Goal: Check status: Check status

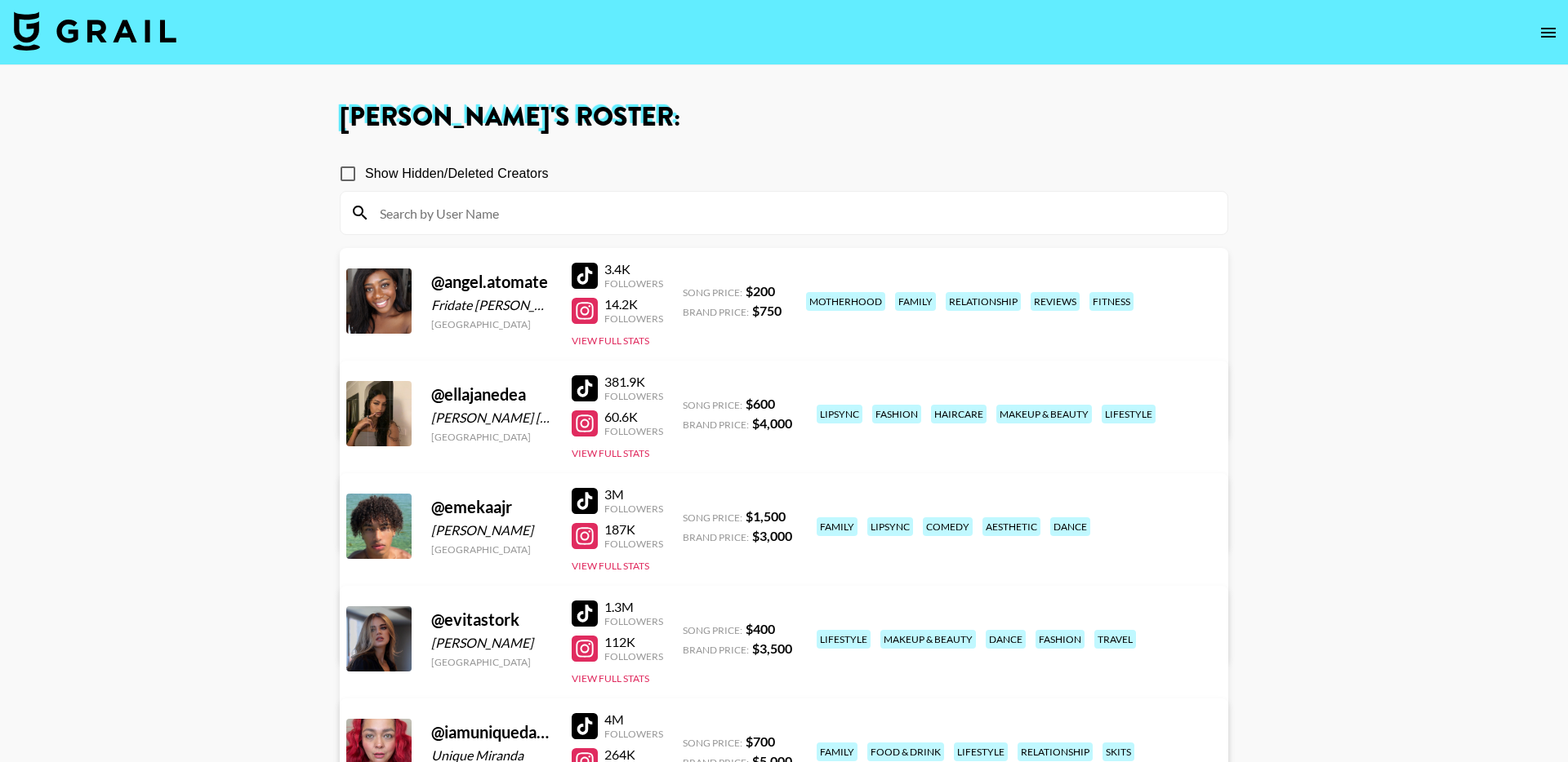
click at [1554, 32] on icon "open drawer" at bounding box center [1549, 33] width 15 height 10
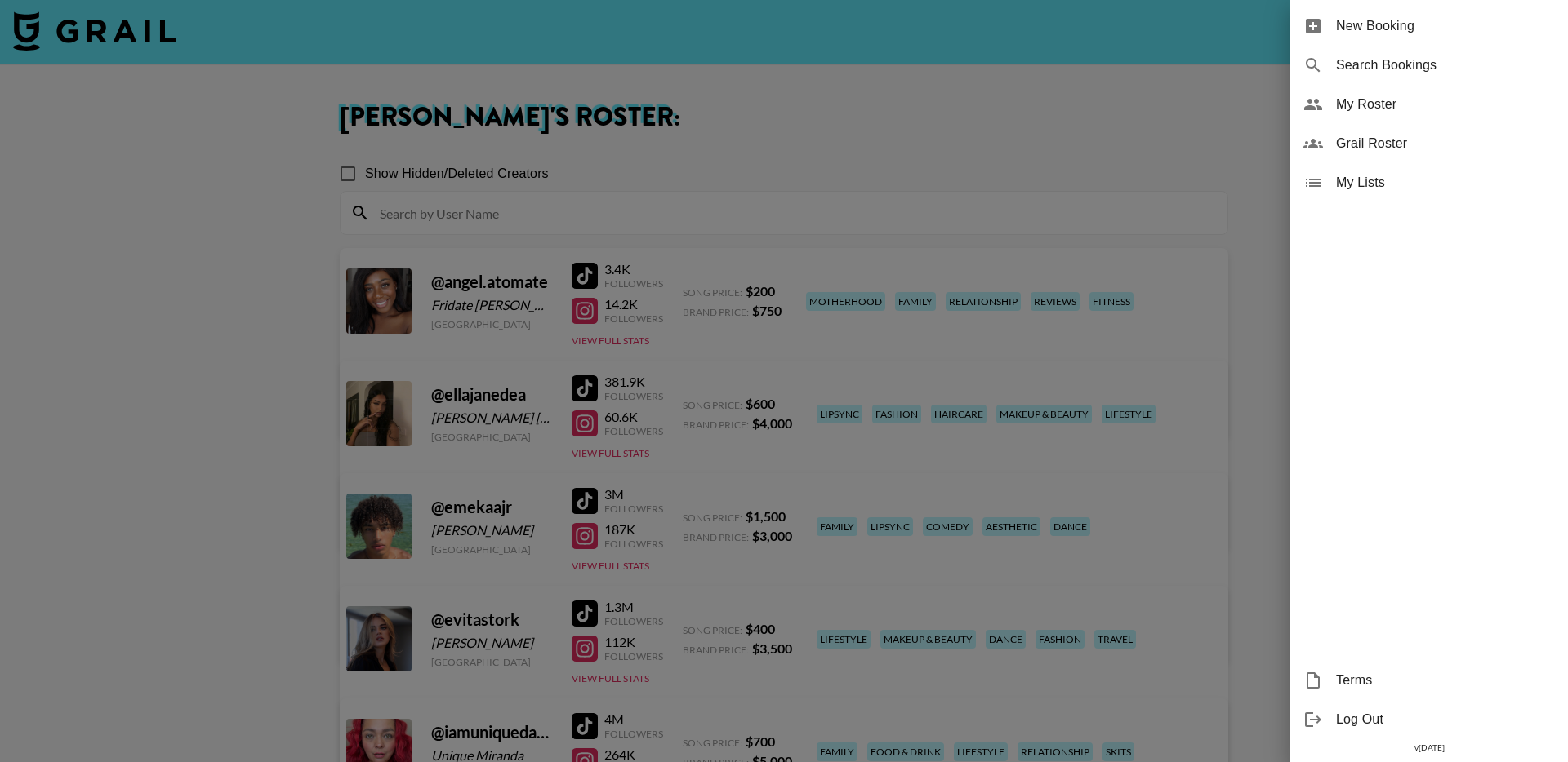
click at [1409, 58] on span "Search Bookings" at bounding box center [1446, 64] width 219 height 19
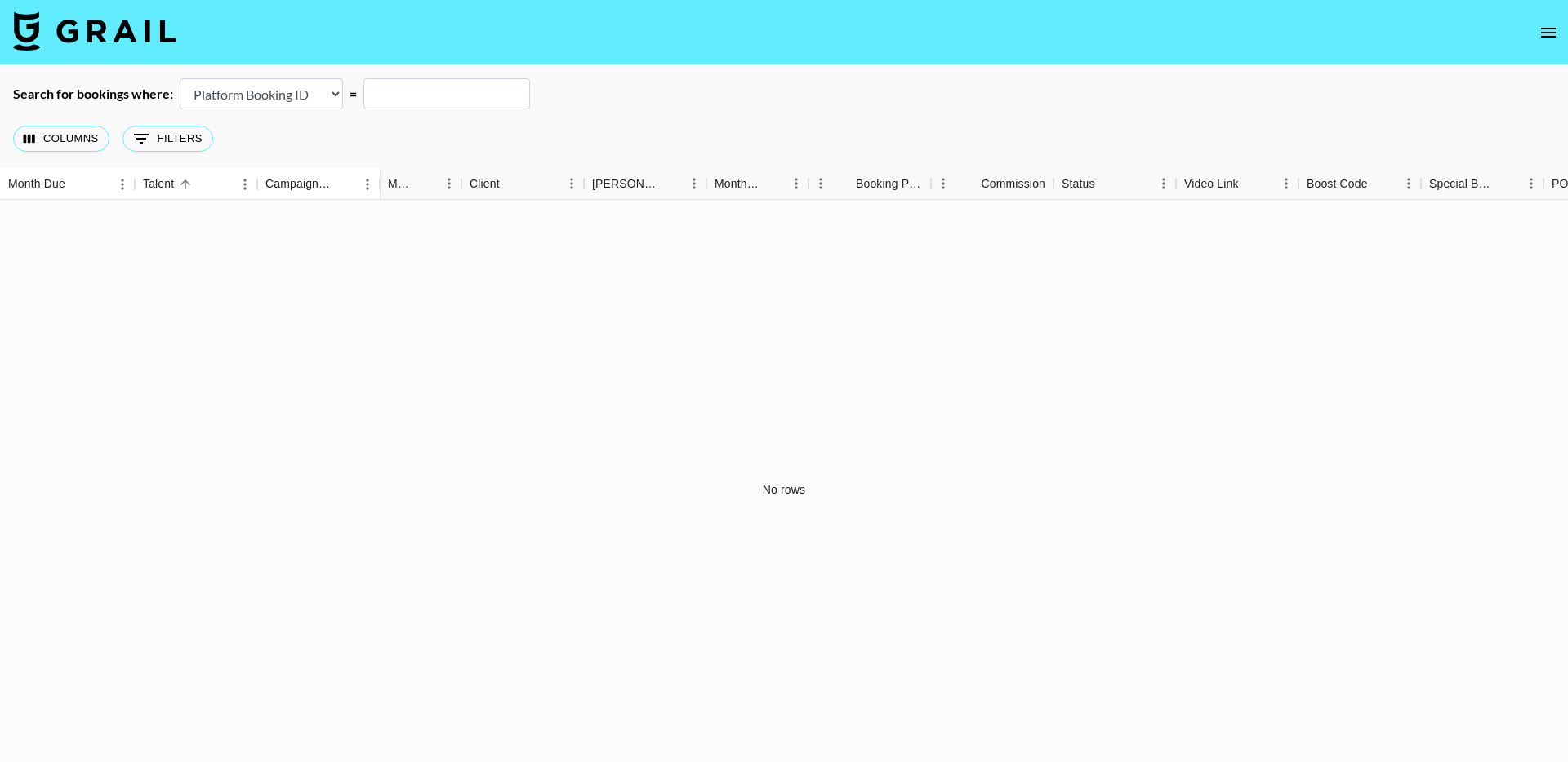
click at [453, 95] on input "text" at bounding box center [446, 94] width 167 height 31
click at [254, 90] on select "Airtable Booking ID Platform Booking ID Platform Campaign ID" at bounding box center [261, 94] width 163 height 31
select select "airtableId"
click at [432, 100] on input "text" at bounding box center [446, 94] width 167 height 31
paste input "recfvAVyOqxhncPbK"
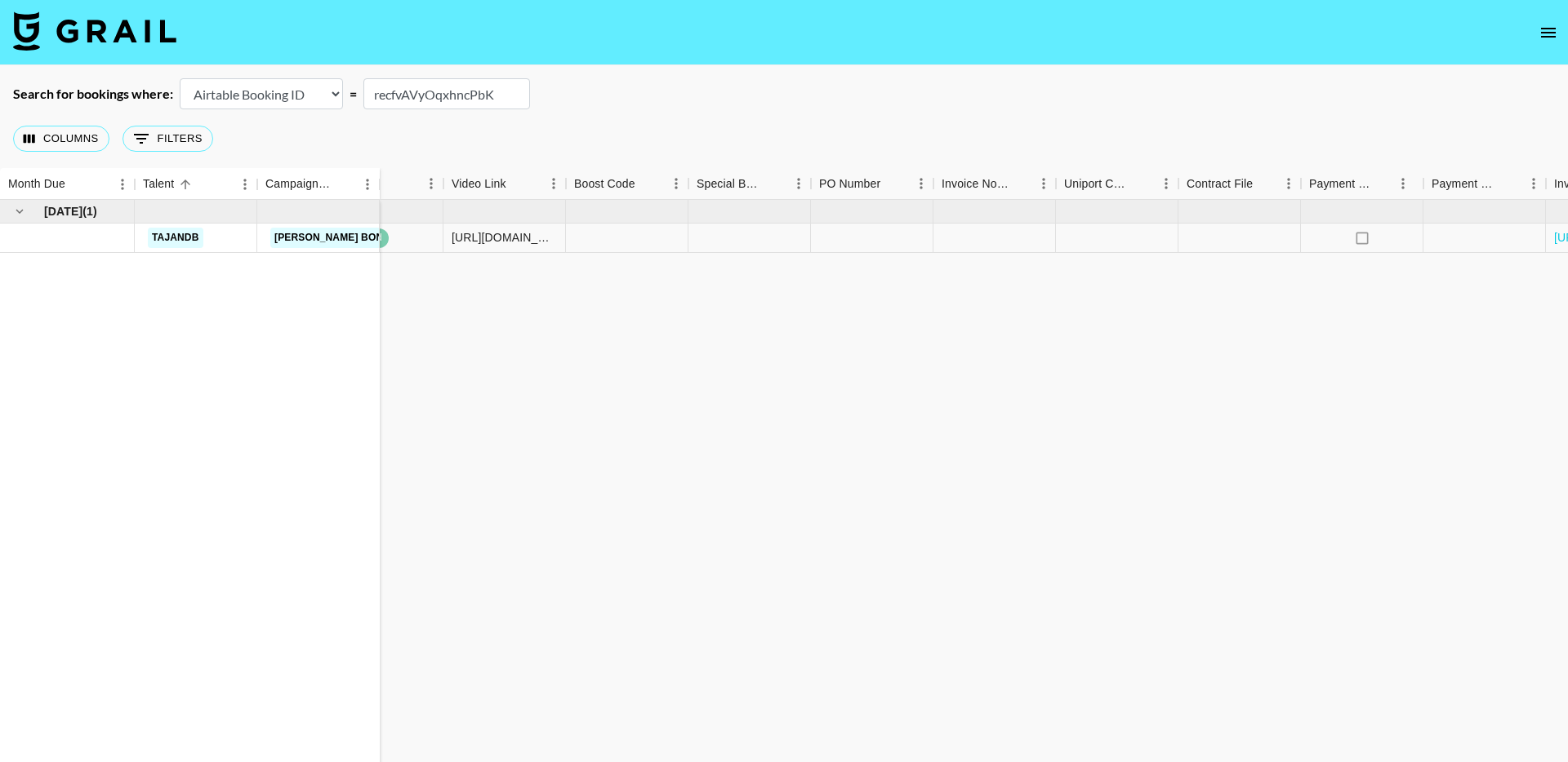
scroll to position [0, 898]
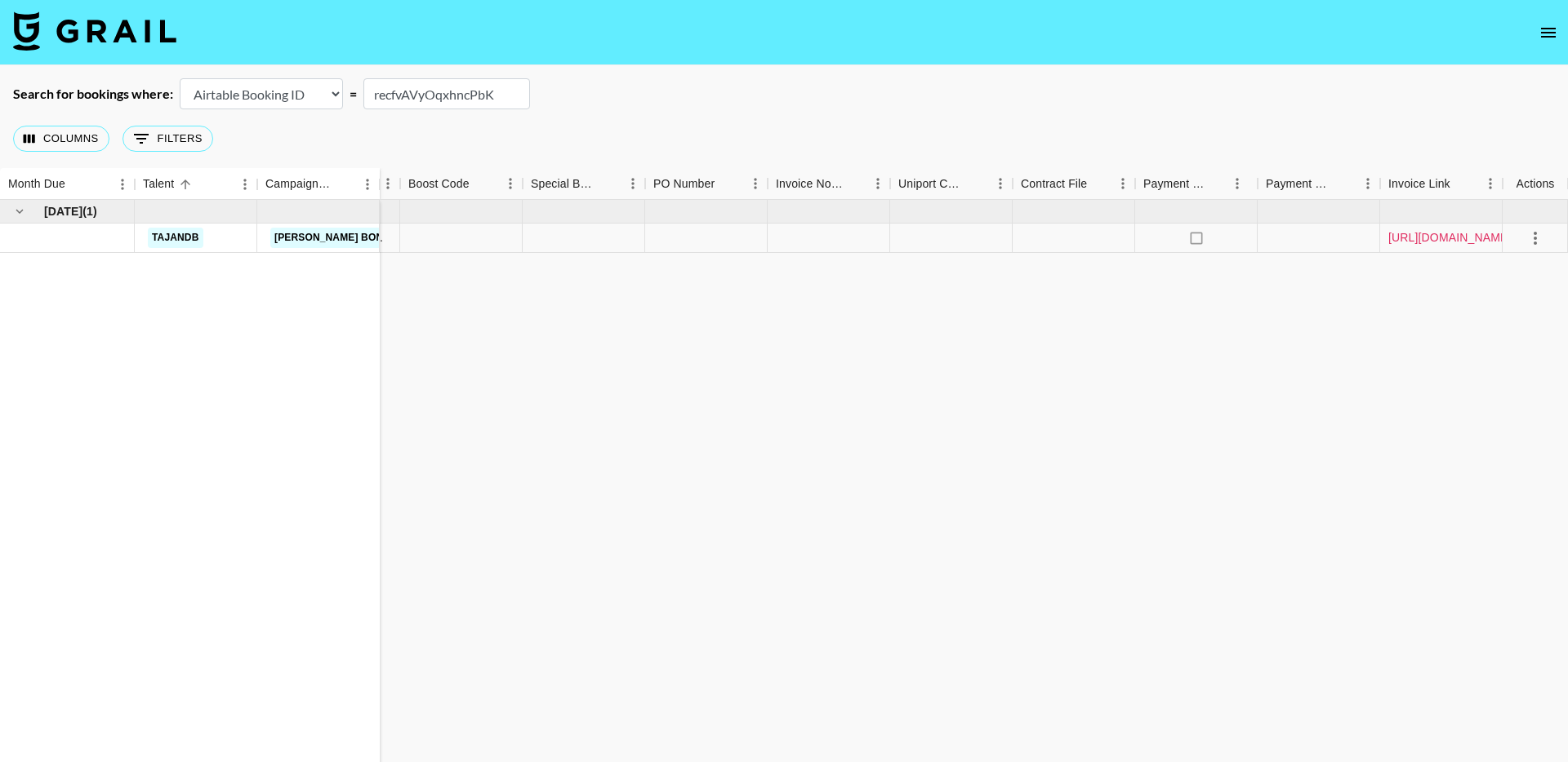
type input "recfvAVyOqxhncPbK"
click at [1449, 234] on link "https://in.xero.com/R4wiIDnEbWGCyDIYU1u0e6SxUQEaAPxACDotatc3" at bounding box center [1449, 238] width 123 height 17
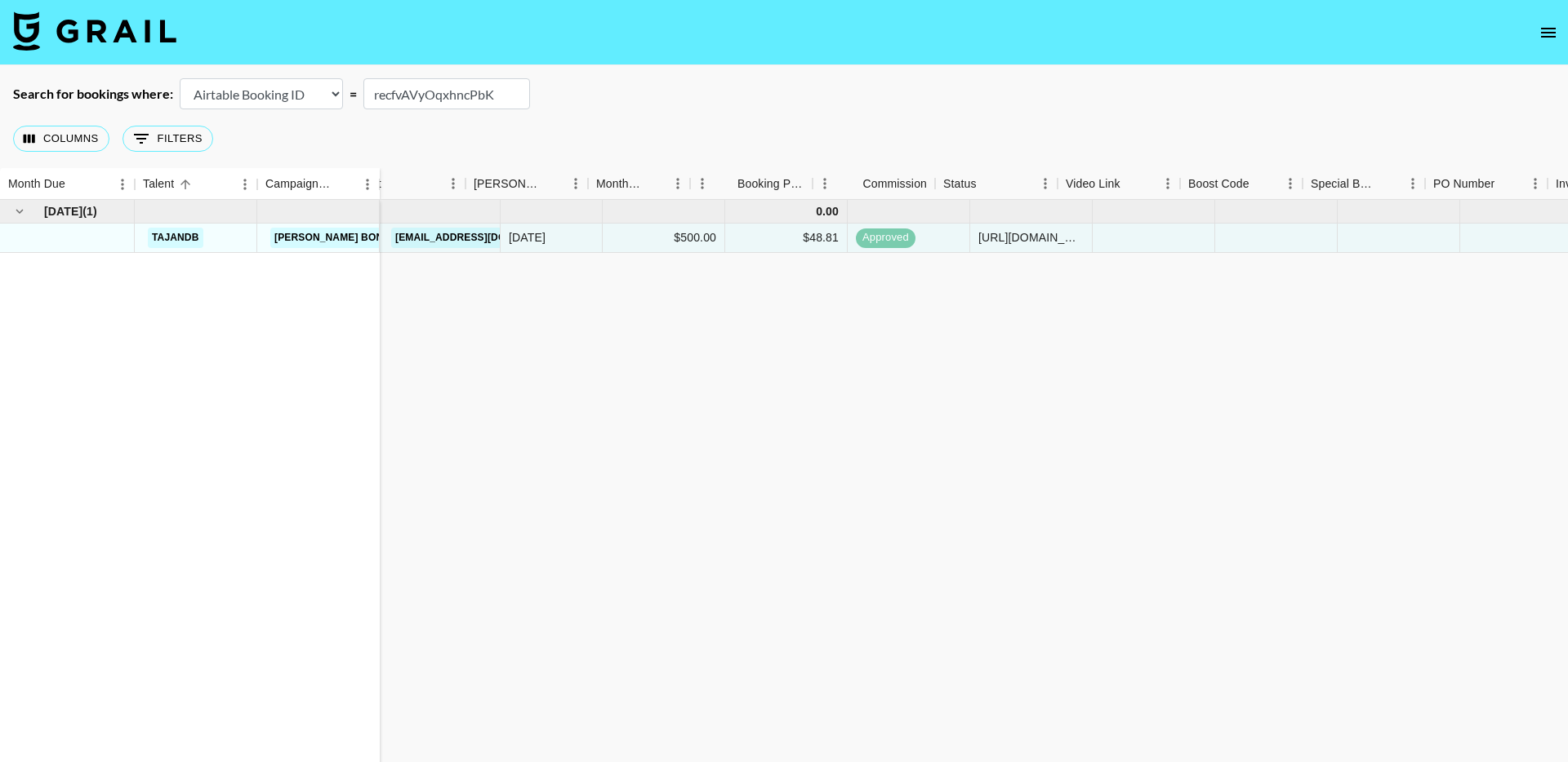
scroll to position [0, 0]
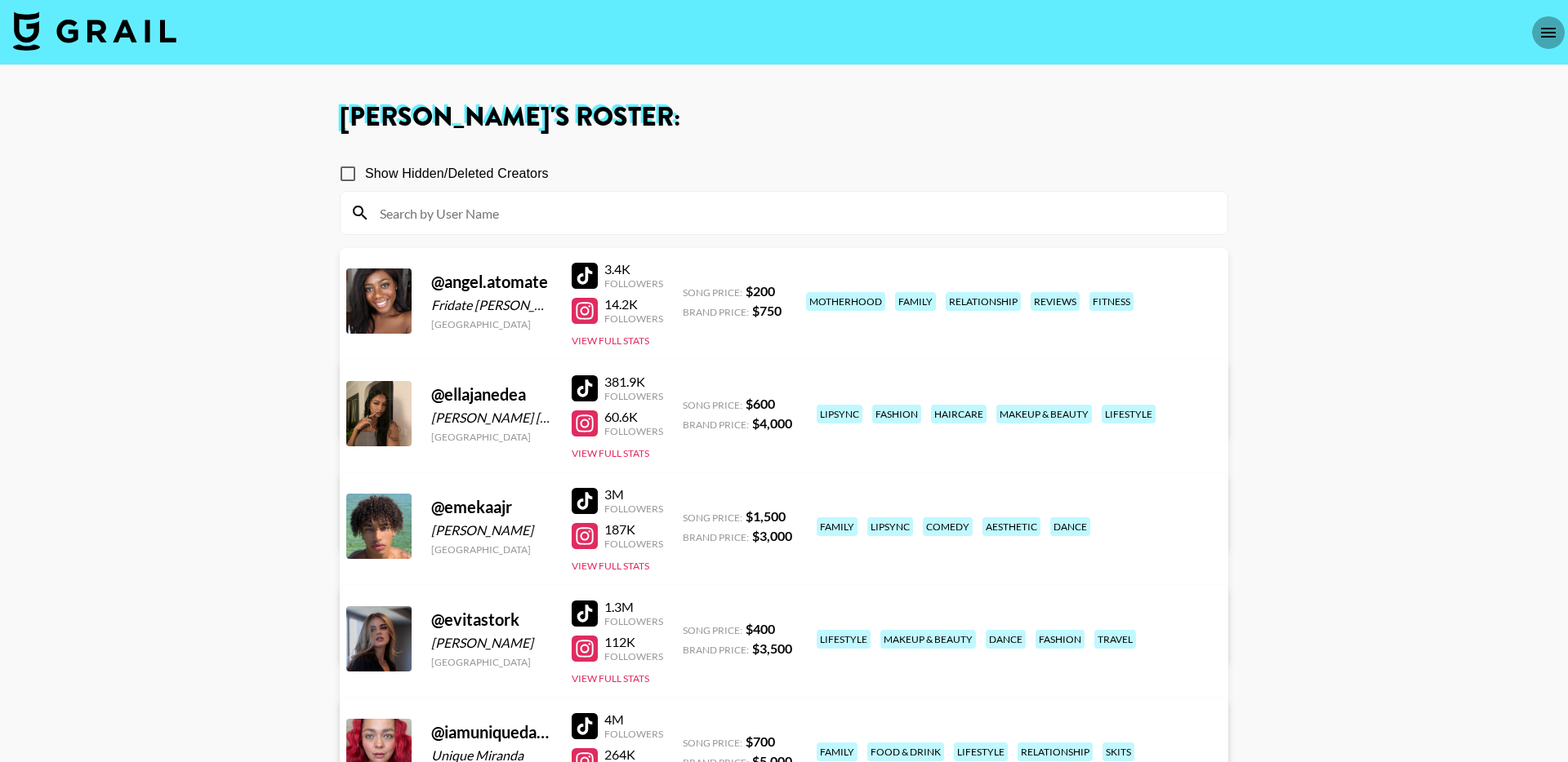
click at [1540, 32] on icon "open drawer" at bounding box center [1548, 32] width 19 height 19
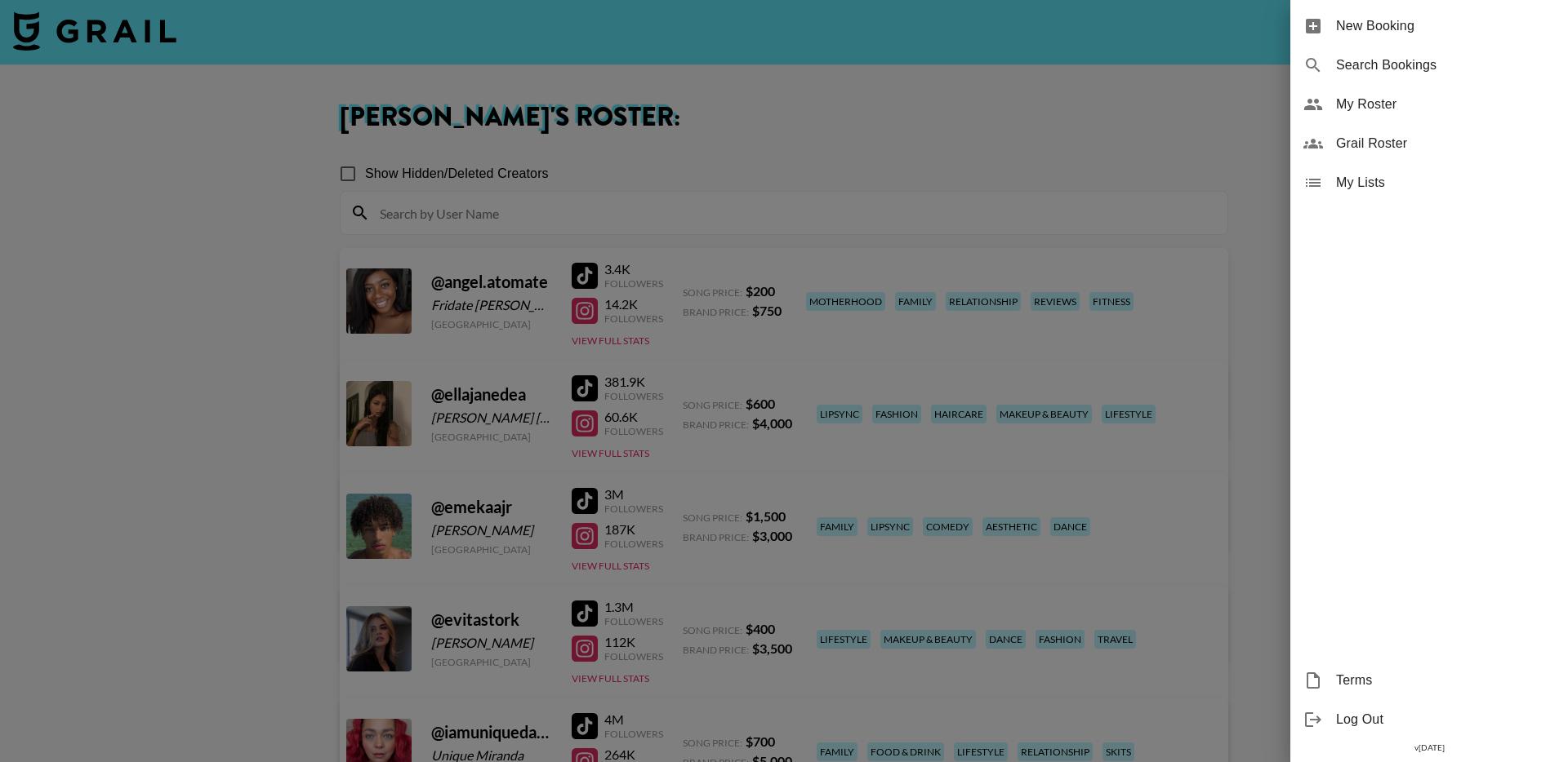
click at [1454, 51] on div "Search Bookings" at bounding box center [1429, 65] width 278 height 39
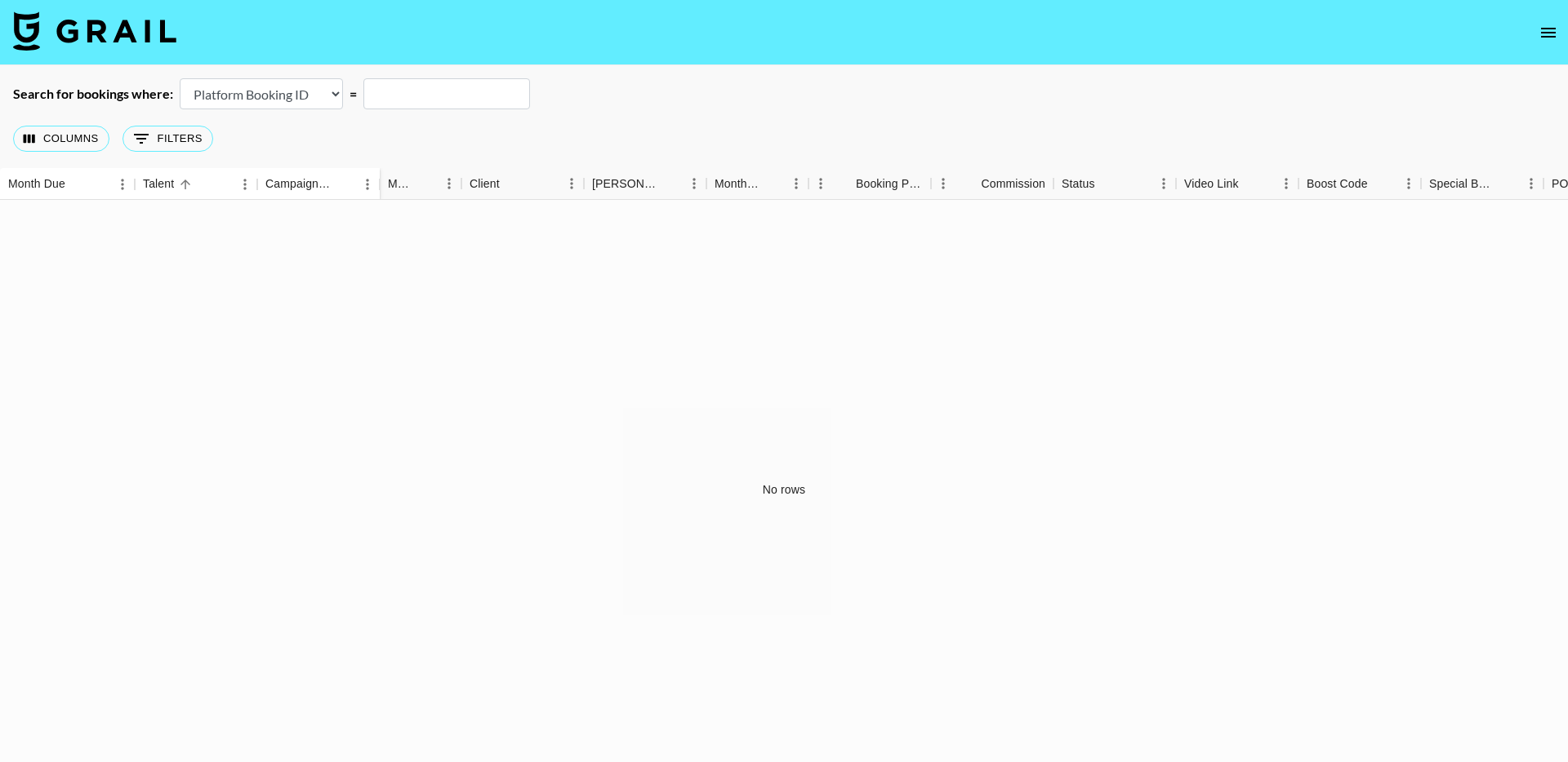
click at [270, 105] on select "Airtable Booking ID Platform Booking ID Platform Campaign ID" at bounding box center [261, 94] width 163 height 31
select select "airtableId"
click at [453, 82] on input "text" at bounding box center [446, 94] width 167 height 31
paste input "rec7hKisCqhUUoaei"
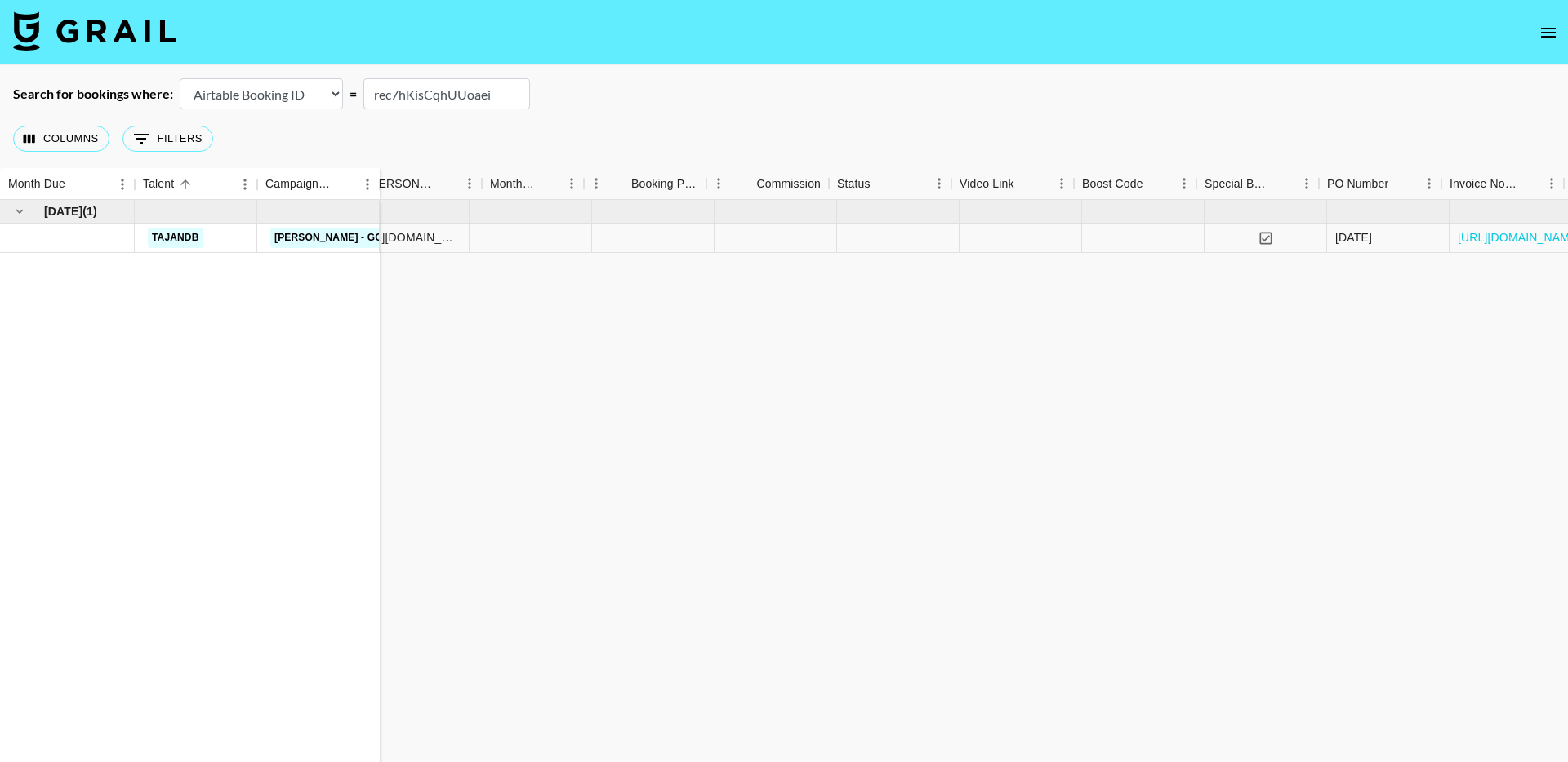
scroll to position [0, 898]
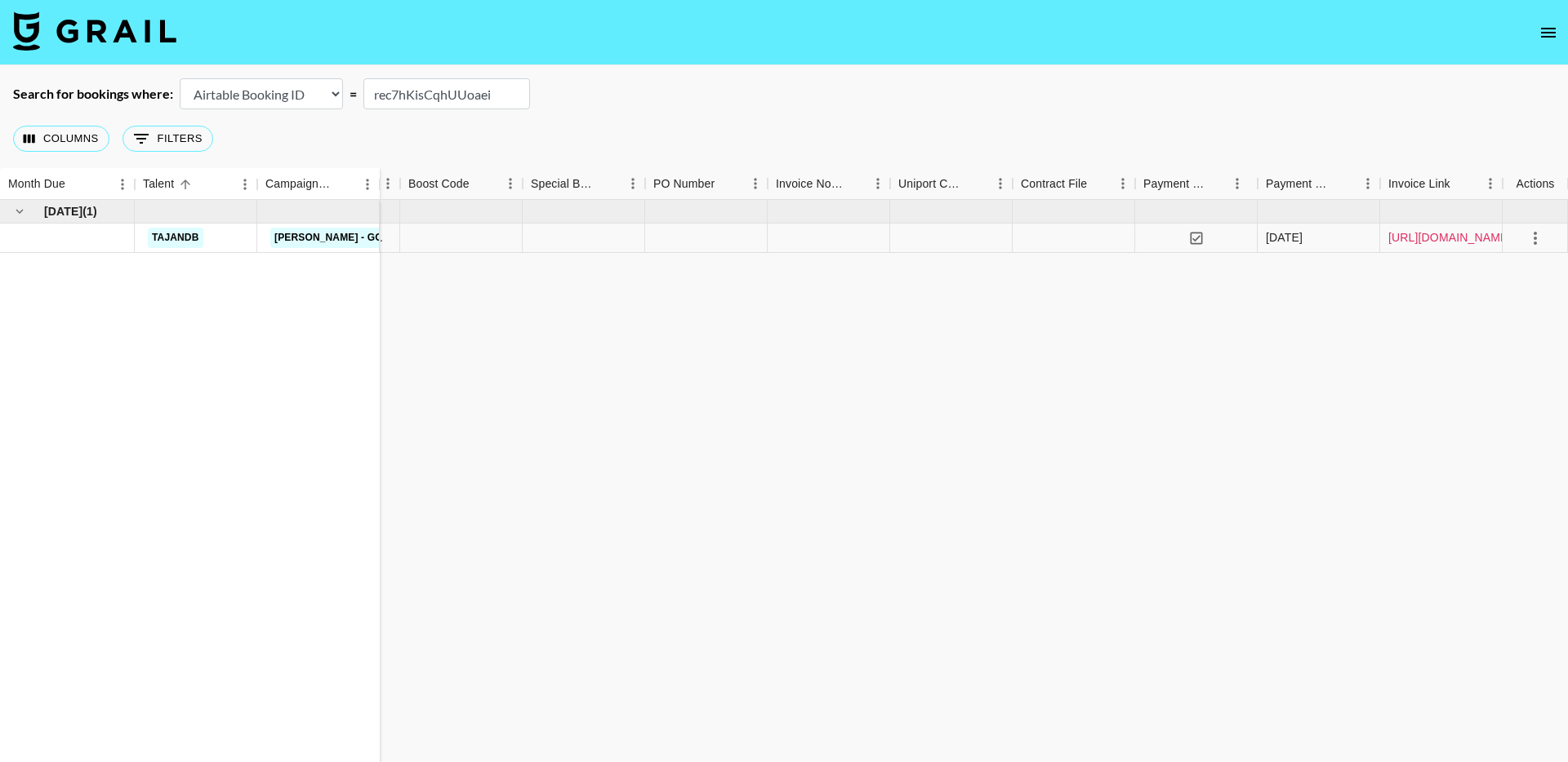
type input "rec7hKisCqhUUoaei"
click at [1398, 240] on link "[URL][DOMAIN_NAME]" at bounding box center [1449, 238] width 123 height 17
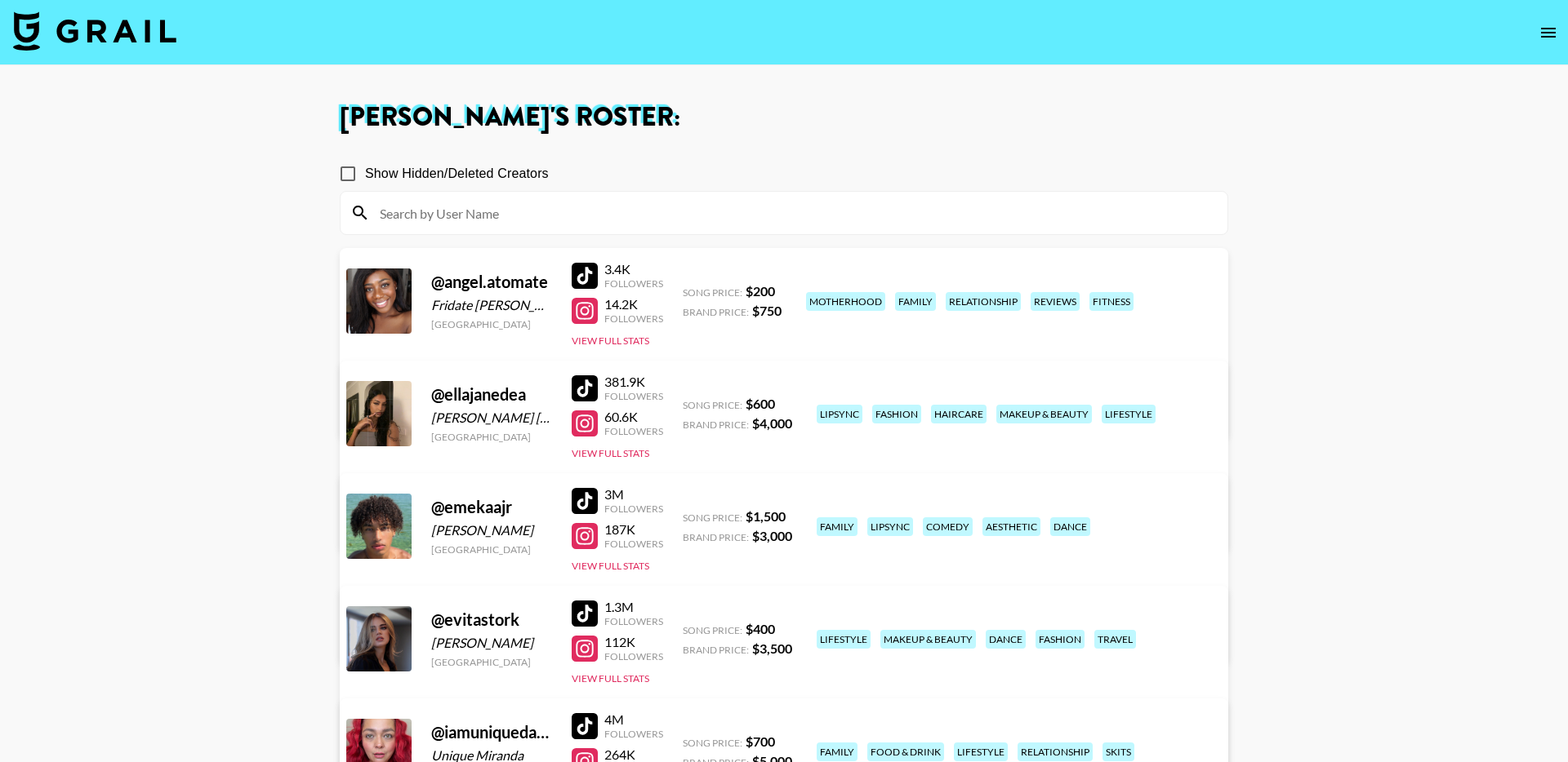
click at [1534, 30] on button "open drawer" at bounding box center [1548, 33] width 33 height 33
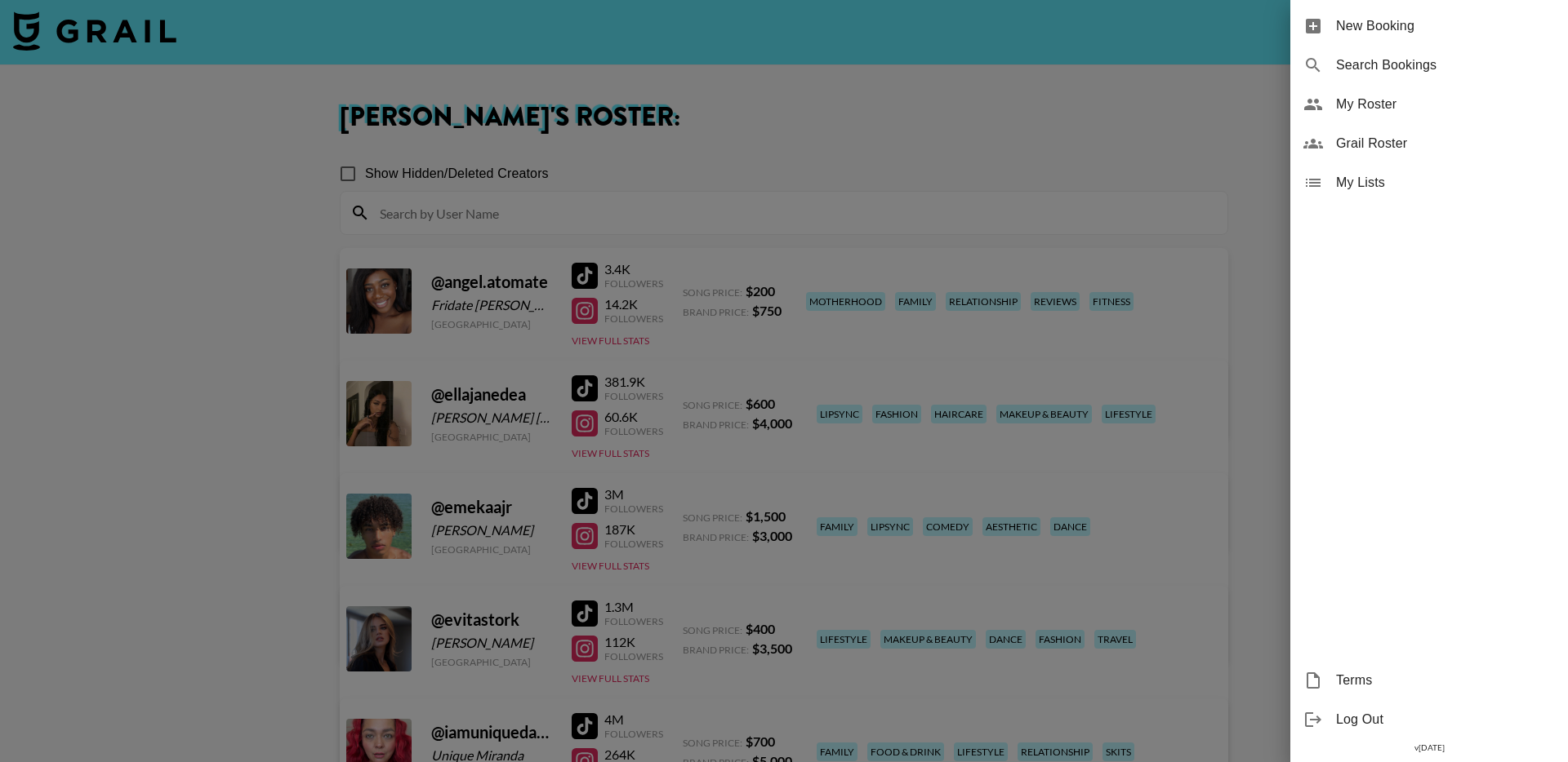
click at [1472, 72] on span "Search Bookings" at bounding box center [1446, 64] width 219 height 19
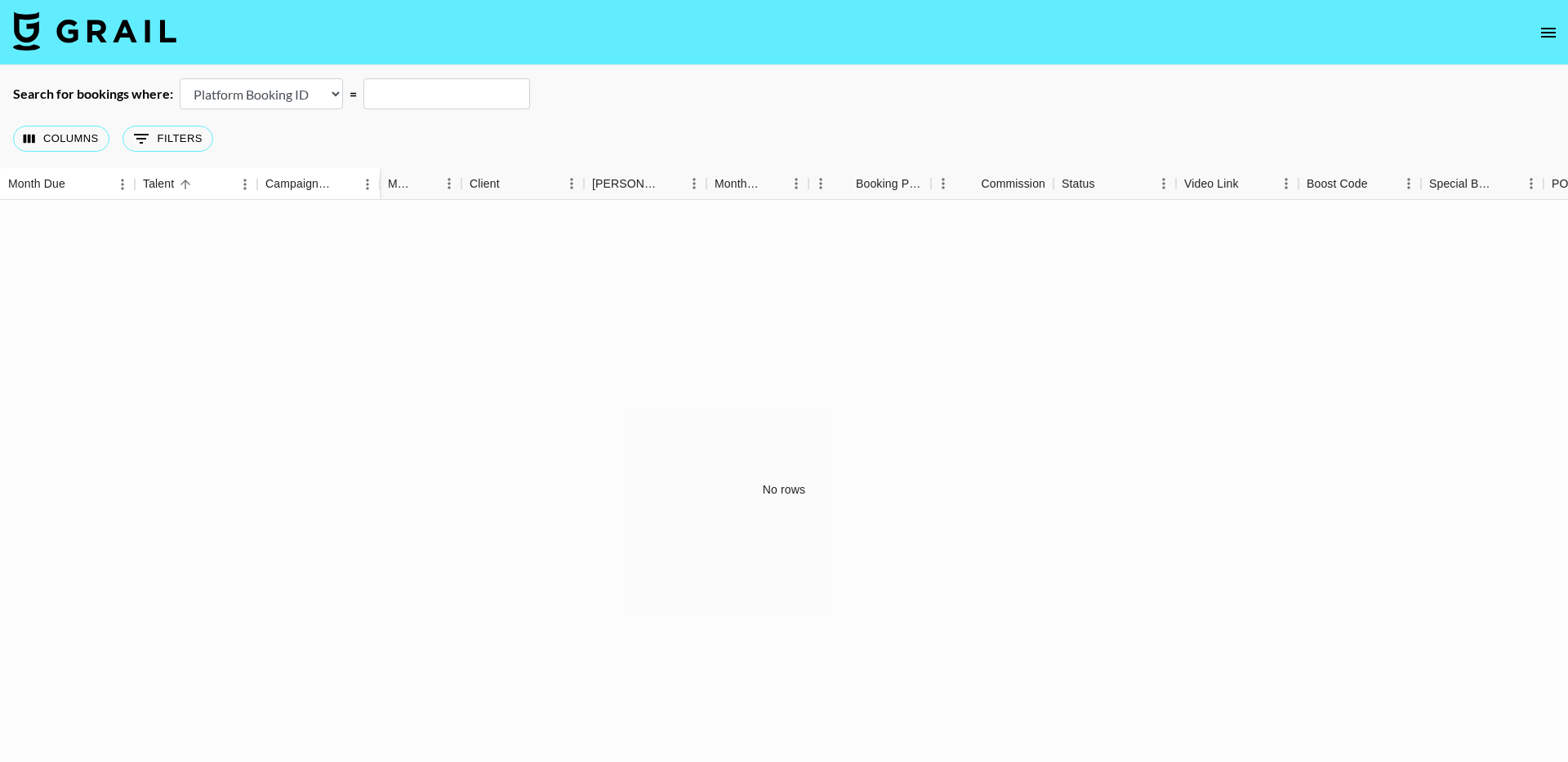
click at [295, 100] on select "Airtable Booking ID Platform Booking ID Platform Campaign ID" at bounding box center [261, 94] width 163 height 31
select select "airtableId"
click at [414, 87] on input "text" at bounding box center [446, 94] width 167 height 31
paste input "recfvAVyOqxhncPbK"
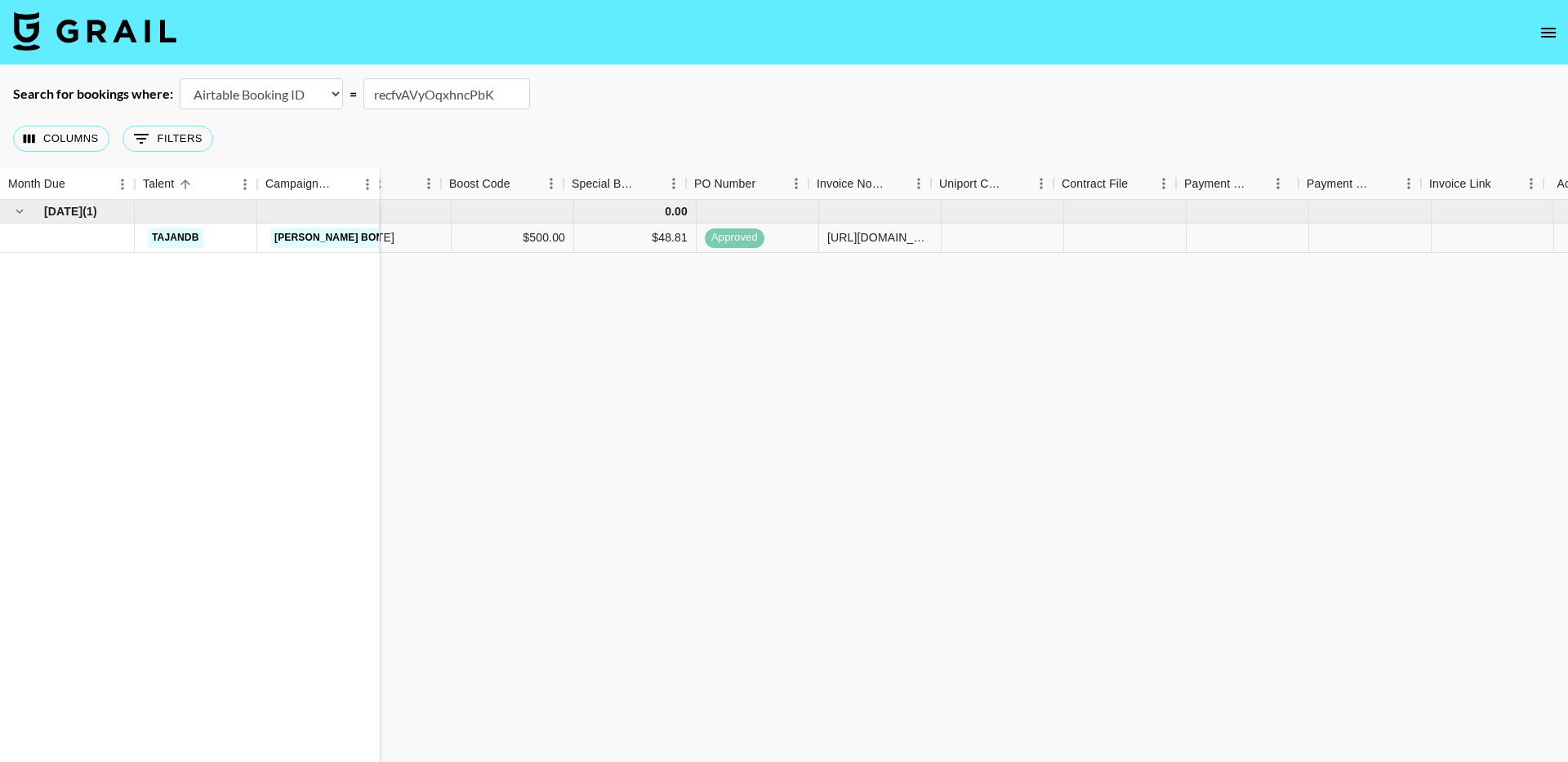
scroll to position [0, 898]
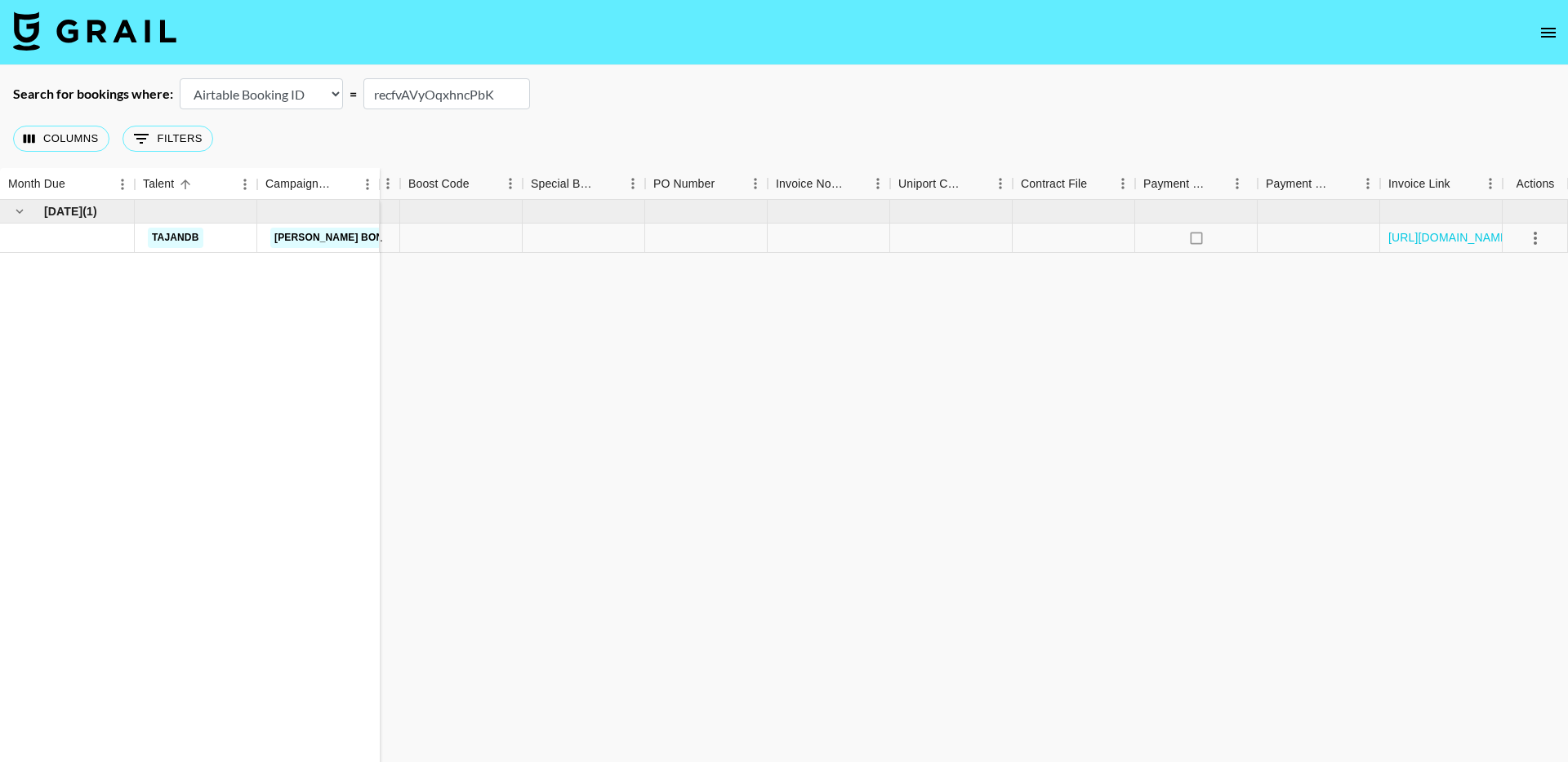
type input "recfvAVyOqxhncPbK"
click at [1424, 247] on div "https://in.xero.com/R4wiIDnEbWGCyDIYU1u0e6SxUQEaAPxACDotatc3" at bounding box center [1441, 238] width 122 height 29
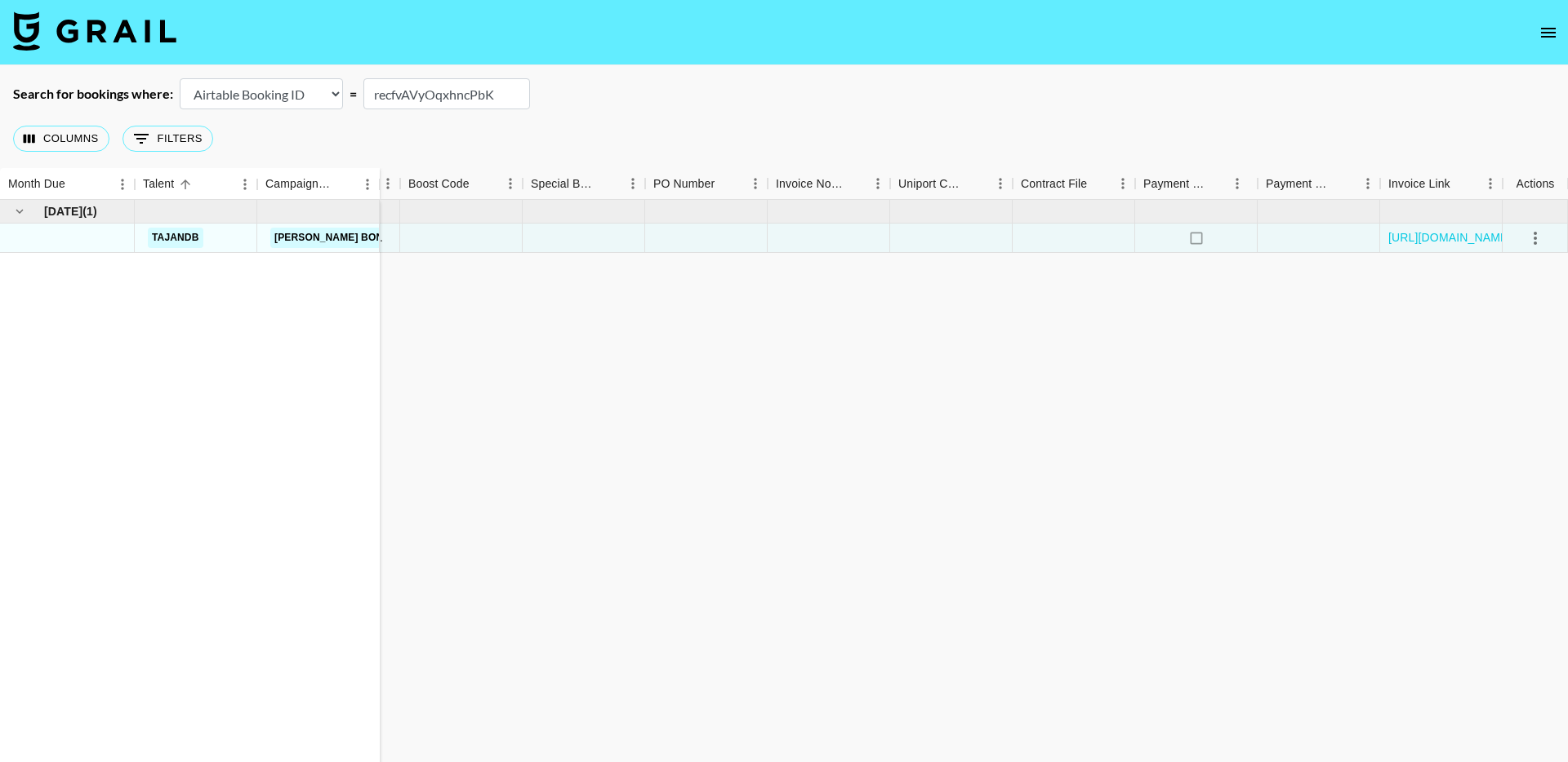
click at [419, 90] on input "recfvAVyOqxhncPbK" at bounding box center [446, 94] width 167 height 31
click at [1453, 237] on link "https://in.xero.com/R4wiIDnEbWGCyDIYU1u0e6SxUQEaAPxACDotatc3" at bounding box center [1449, 238] width 123 height 17
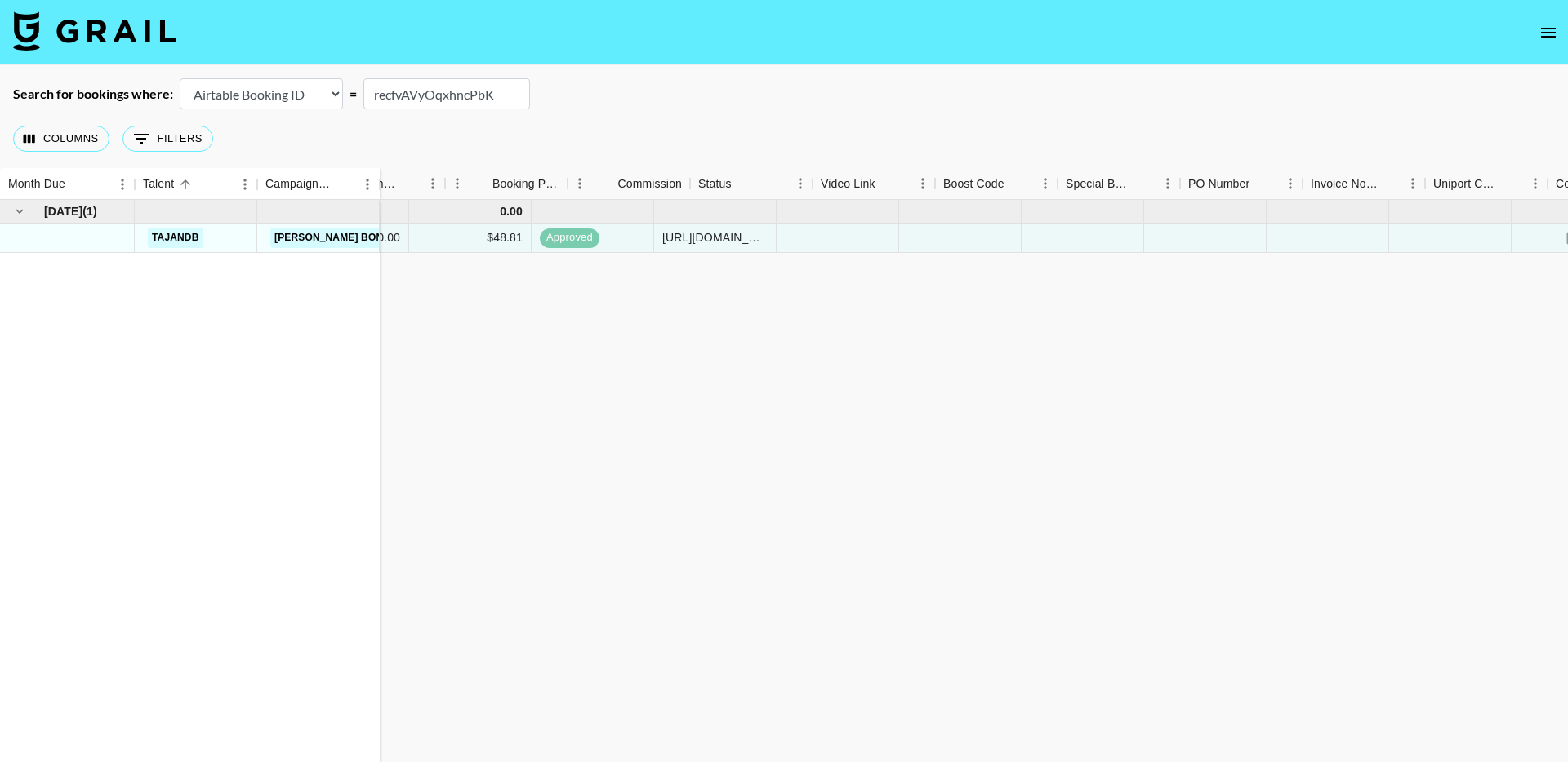
scroll to position [0, 817]
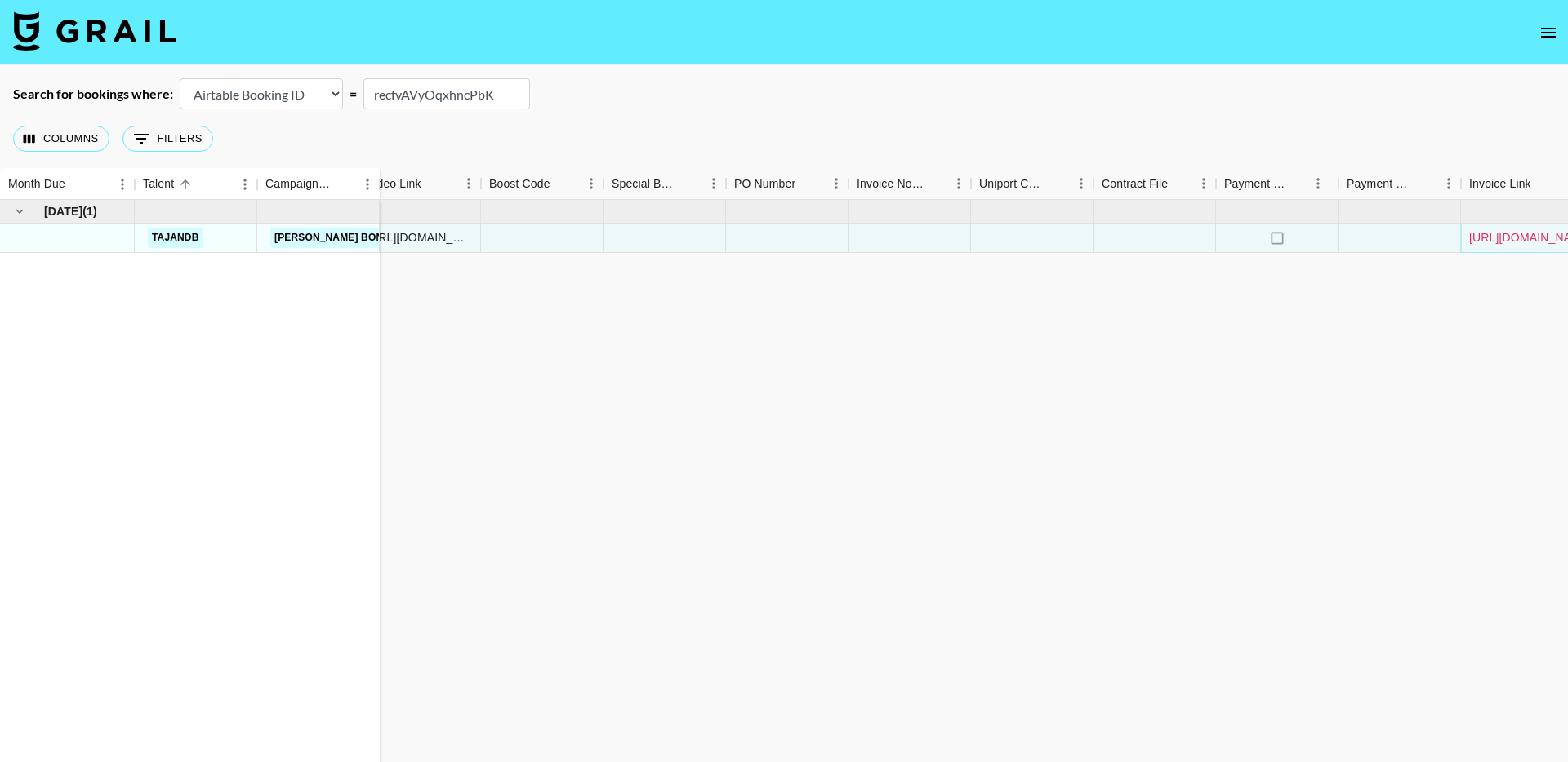
click at [1494, 241] on link "https://in.xero.com/R4wiIDnEbWGCyDIYU1u0e6SxUQEaAPxACDotatc3" at bounding box center [1530, 238] width 123 height 17
